Goal: Information Seeking & Learning: Understand process/instructions

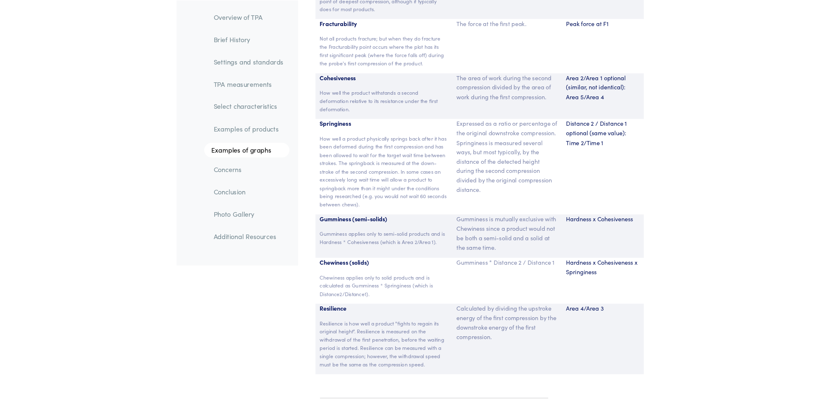
scroll to position [5528, 0]
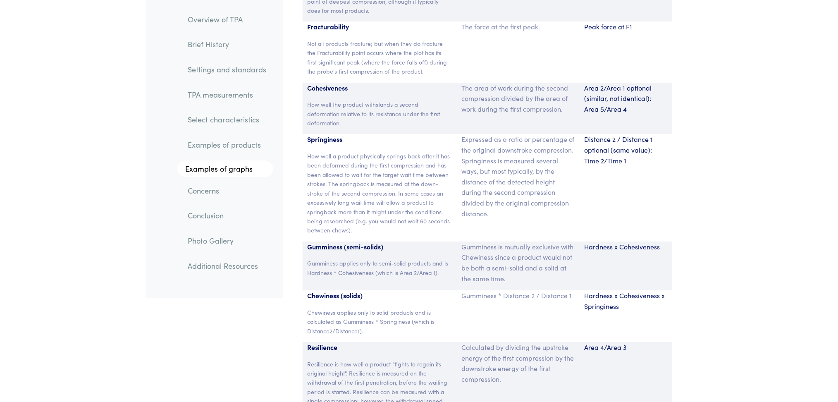
drag, startPoint x: 629, startPoint y: 0, endPoint x: 660, endPoint y: 181, distance: 183.6
click at [628, 181] on div "Distance 2 / Distance 1 optional (same value): Time 2/Time 1" at bounding box center [626, 187] width 93 height 107
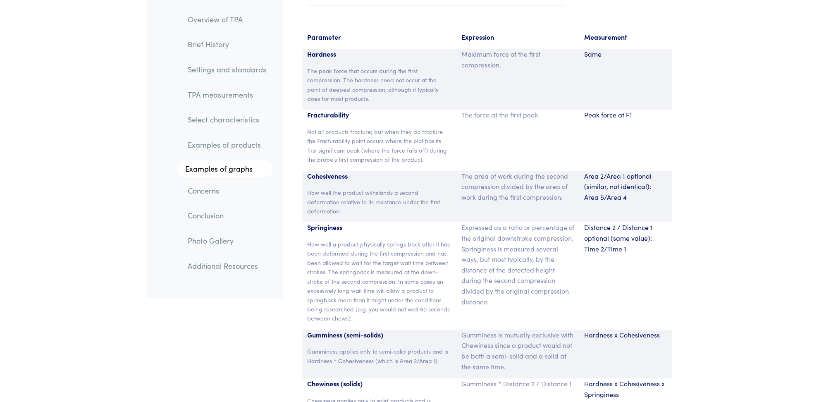
scroll to position [5462, 0]
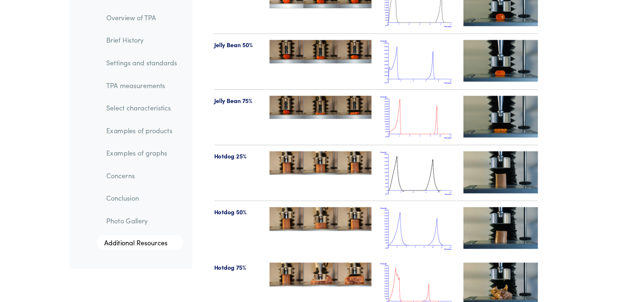
scroll to position [9232, 0]
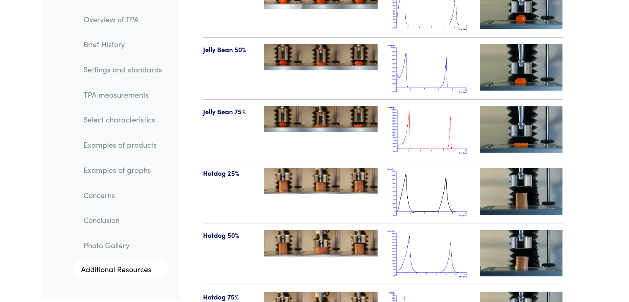
drag, startPoint x: 846, startPoint y: 2, endPoint x: 476, endPoint y: 85, distance: 379.1
click at [476, 106] on div at bounding box center [521, 130] width 93 height 48
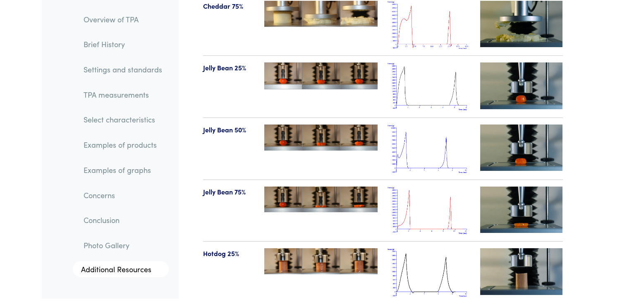
scroll to position [9149, 0]
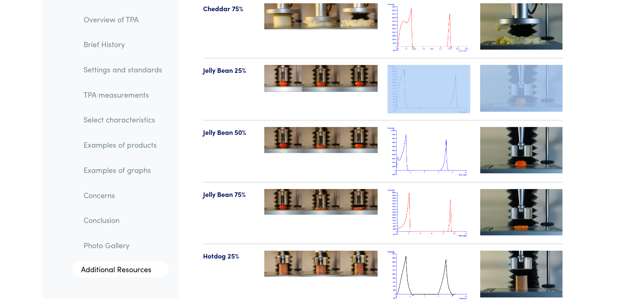
drag, startPoint x: 438, startPoint y: 92, endPoint x: 432, endPoint y: 67, distance: 26.1
click at [432, 67] on section "Product Initial & Bottom First & Final Photos Typical Plot Click to Zoom High-d…" at bounding box center [382, 127] width 399 height 1379
click at [432, 67] on img at bounding box center [428, 89] width 83 height 48
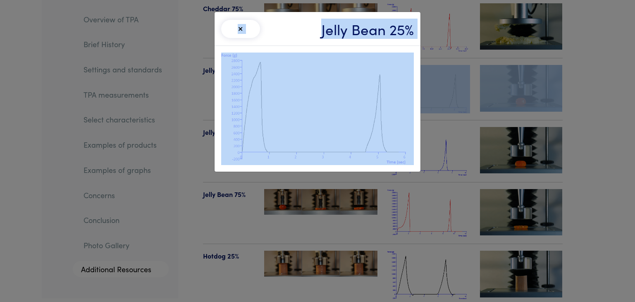
click at [432, 67] on div "× Jelly Bean 25%" at bounding box center [317, 151] width 635 height 302
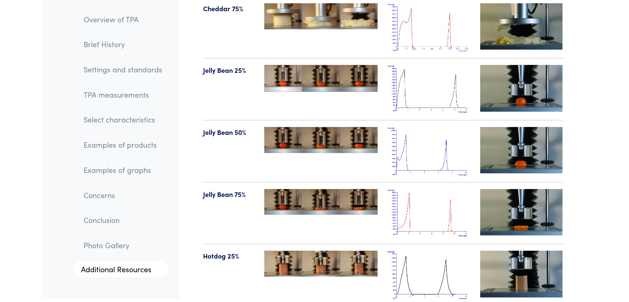
click at [432, 68] on img at bounding box center [428, 89] width 83 height 48
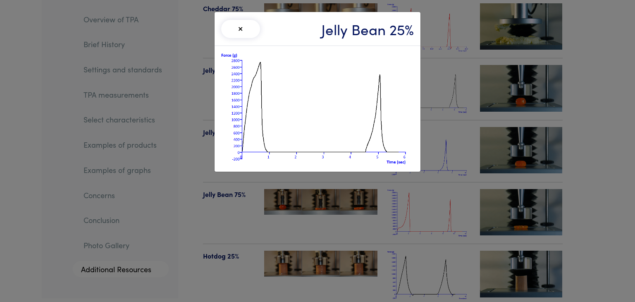
click at [448, 70] on div "× Jelly Bean 25%" at bounding box center [317, 151] width 635 height 302
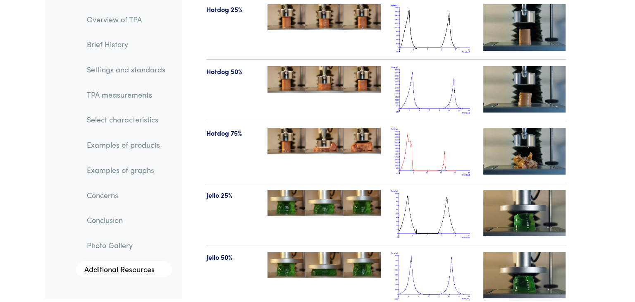
scroll to position [9398, 0]
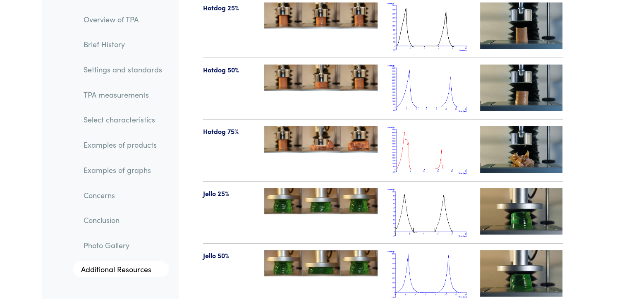
click at [422, 190] on img at bounding box center [428, 212] width 83 height 48
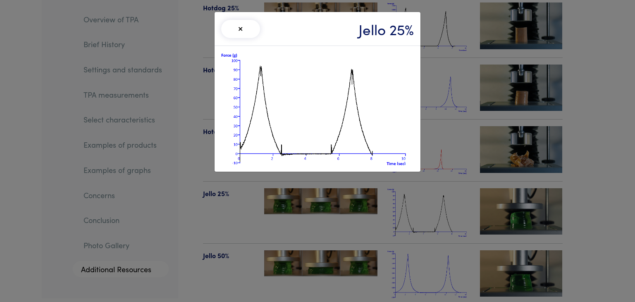
click at [268, 68] on img at bounding box center [317, 108] width 193 height 112
